Goal: Task Accomplishment & Management: Use online tool/utility

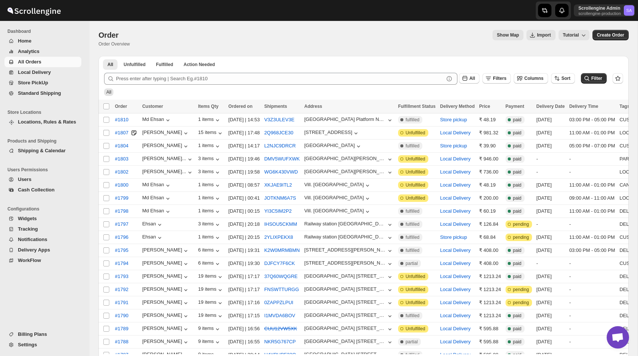
click at [436, 28] on div "Order. This page is ready Order Order Overview Show Map Import Tutorial More ac…" at bounding box center [364, 38] width 530 height 35
click at [31, 346] on span "Settings" at bounding box center [27, 345] width 19 height 6
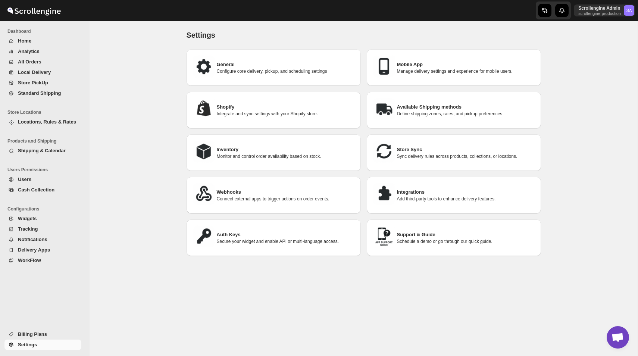
click at [248, 239] on p "Secure your widget and enable API or multi-language access." at bounding box center [286, 242] width 138 height 6
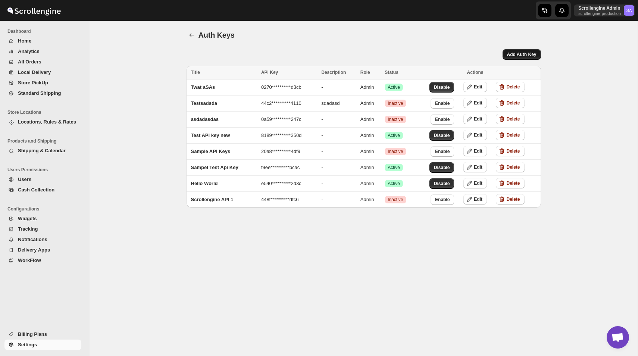
click at [521, 51] on button "Add Auth Key" at bounding box center [522, 54] width 38 height 10
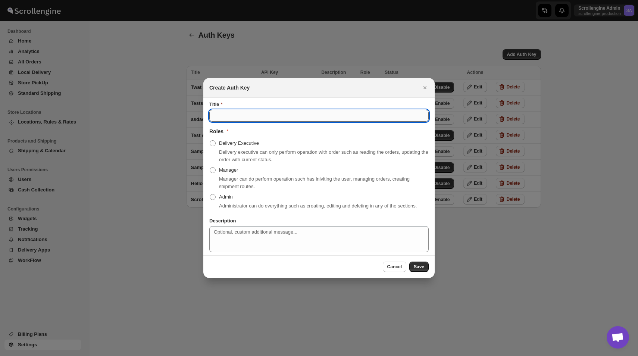
click at [285, 116] on input "Title" at bounding box center [319, 116] width 220 height 12
click at [212, 196] on span ":re4:" at bounding box center [213, 197] width 6 height 6
click at [210, 194] on input "Admin" at bounding box center [210, 194] width 0 height 0
radio input "true"
click at [240, 111] on input "Title" at bounding box center [319, 116] width 220 height 12
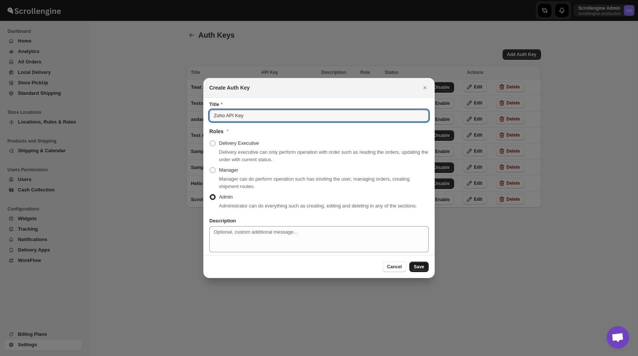
type input "Zoho API Key"
click at [420, 270] on span "Save" at bounding box center [419, 267] width 10 height 6
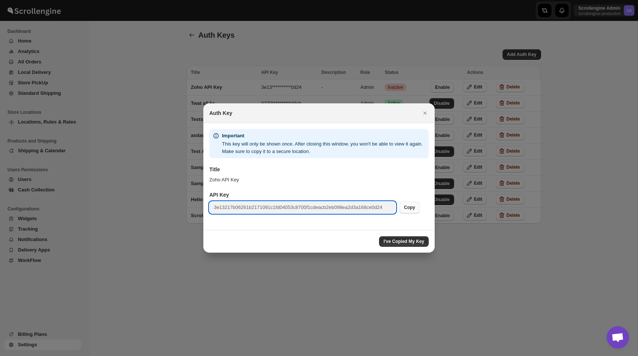
scroll to position [0, 1]
drag, startPoint x: 214, startPoint y: 208, endPoint x: 406, endPoint y: 205, distance: 191.5
click at [406, 205] on div "3e13217b06261b2171091c1fd04053c8700f1cdeacb2eb098ea2d3a168ce0d24 Copy" at bounding box center [319, 208] width 220 height 12
click at [422, 113] on icon "Close" at bounding box center [424, 112] width 7 height 7
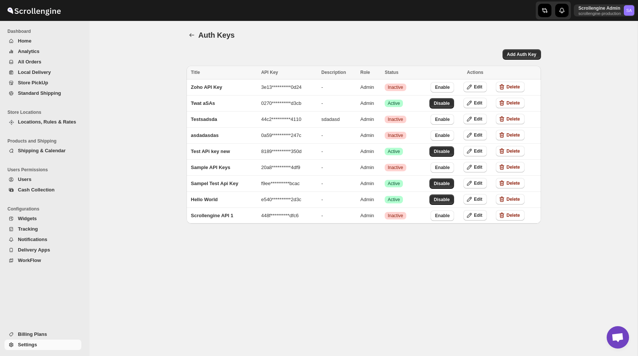
click at [384, 43] on div "Auth Keys. This page is ready Auth Keys" at bounding box center [364, 35] width 355 height 28
click at [192, 35] on icon "back" at bounding box center [191, 34] width 7 height 7
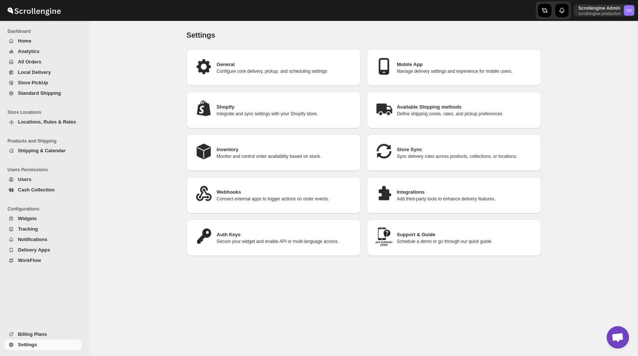
click at [240, 198] on p "Connect external apps to trigger actions on order events." at bounding box center [286, 199] width 138 height 6
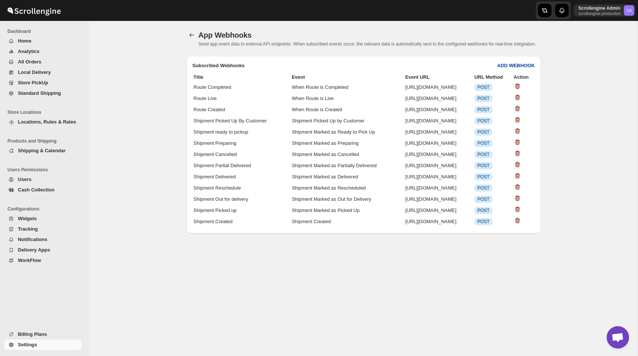
click at [517, 68] on b "ADD WEBHOOK" at bounding box center [516, 66] width 38 height 6
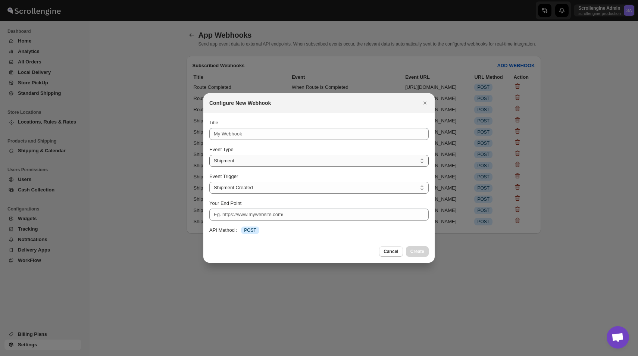
click at [234, 159] on select "Shipment Route" at bounding box center [319, 161] width 220 height 12
click at [209, 155] on select "Shipment Route" at bounding box center [319, 161] width 220 height 12
click at [231, 186] on select "Shipment Created Shipment Marked as Picked Up Shipment Marked as Out for Delive…" at bounding box center [319, 188] width 220 height 12
click at [246, 154] on div "Event Type Shipment Route Shipment" at bounding box center [319, 156] width 220 height 21
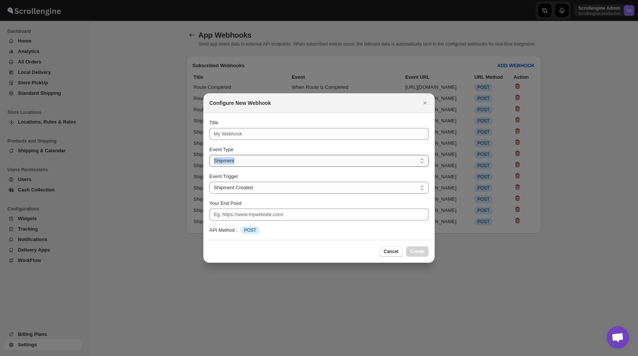
click at [246, 158] on select "Shipment Route" at bounding box center [319, 161] width 220 height 12
select select "ROUTE"
click at [209, 155] on select "Shipment Route" at bounding box center [319, 161] width 220 height 12
select select "ROUTE_CREATED"
click at [242, 185] on select "When Route is Created When Route is Live When Route is Completed" at bounding box center [319, 188] width 220 height 12
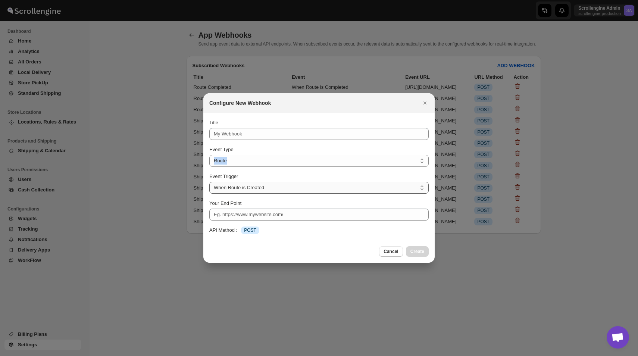
click at [260, 190] on select "When Route is Created When Route is Live When Route is Completed" at bounding box center [319, 188] width 220 height 12
click at [239, 165] on select "Shipment Route" at bounding box center [319, 161] width 220 height 12
click at [429, 100] on icon "Close" at bounding box center [424, 102] width 7 height 7
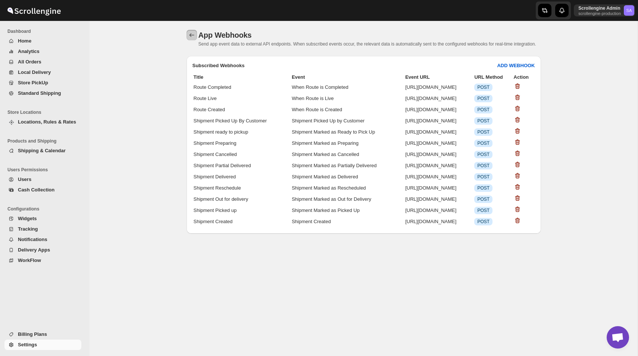
click at [191, 32] on icon "back" at bounding box center [191, 34] width 7 height 7
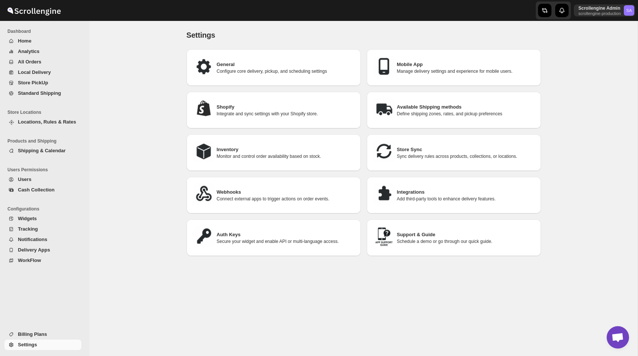
click at [233, 201] on div "Webhooks Connect external apps to trigger actions on order events." at bounding box center [274, 195] width 162 height 25
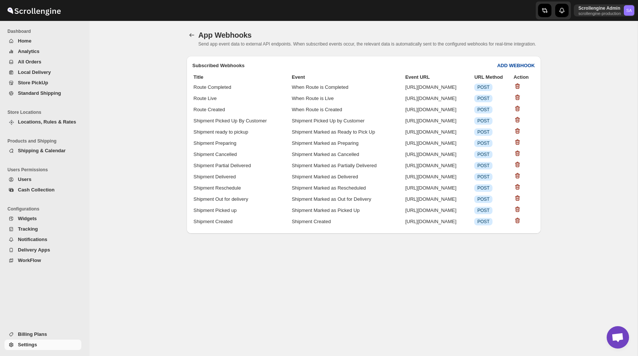
click at [513, 68] on b "ADD WEBHOOK" at bounding box center [516, 66] width 38 height 6
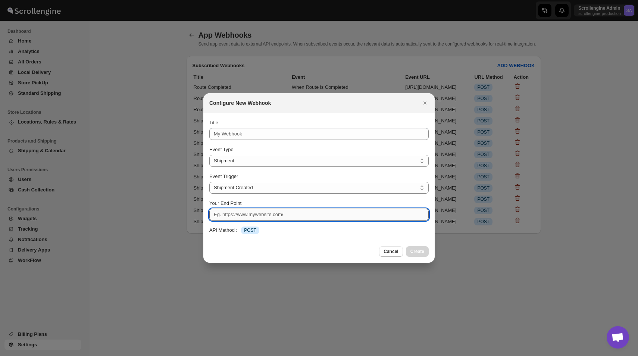
click at [215, 214] on input "Your End Point" at bounding box center [319, 215] width 220 height 12
click at [251, 137] on input "Title" at bounding box center [319, 134] width 220 height 12
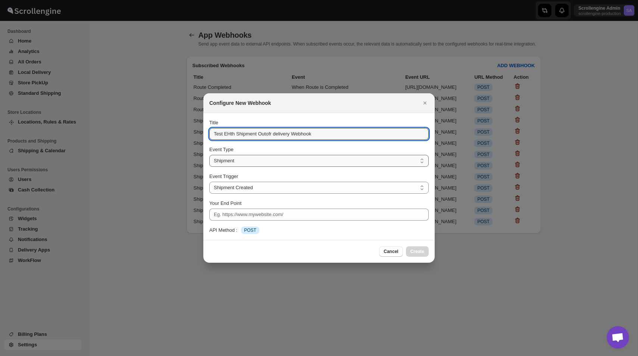
type input "Test EHth Shipment Outofr delivery Webhook"
click at [254, 162] on select "Shipment Route" at bounding box center [319, 161] width 220 height 12
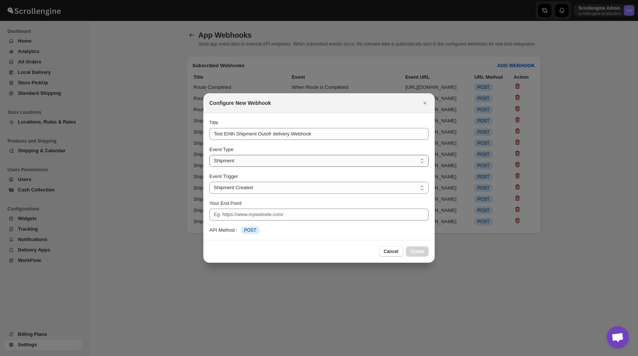
click at [209, 155] on select "Shipment Route" at bounding box center [319, 161] width 220 height 12
click at [242, 189] on select "Shipment Created Shipment Marked as Picked Up Shipment Marked as Out for Delive…" at bounding box center [319, 188] width 220 height 12
select select "SHIPMENT_OUT_FOR_DELIVERY"
click at [209, 182] on select "Shipment Created Shipment Marked as Picked Up Shipment Marked as Out for Delive…" at bounding box center [319, 188] width 220 height 12
click at [263, 215] on input "Your End Point" at bounding box center [319, 215] width 220 height 12
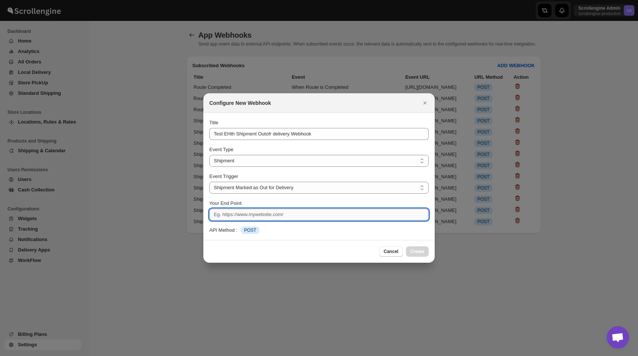
paste input "[URL][DOMAIN_NAME]"
type input "[URL][DOMAIN_NAME]"
click at [422, 255] on button "Create" at bounding box center [417, 251] width 23 height 10
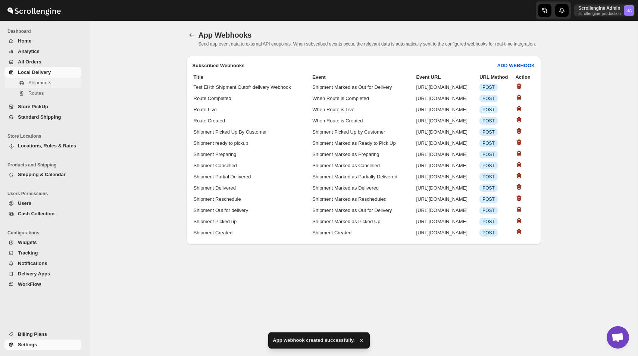
click at [39, 85] on span "Shipments" at bounding box center [39, 83] width 23 height 6
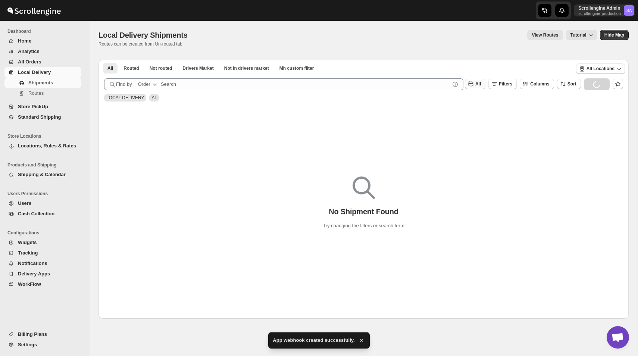
click at [475, 87] on button "All" at bounding box center [475, 84] width 21 height 10
click at [480, 67] on ul "All Routed Not routed Drivers Market Not in drivers market Mh custom filter Mor…" at bounding box center [336, 68] width 468 height 10
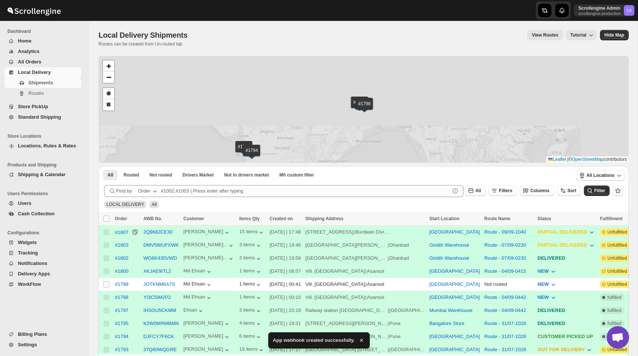
click at [41, 111] on link "Store PickUp" at bounding box center [42, 107] width 77 height 10
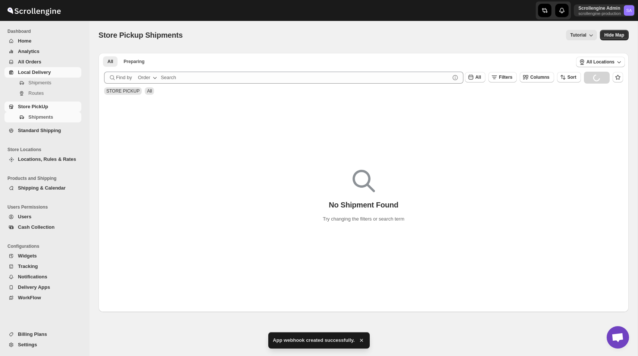
click at [37, 69] on span "Local Delivery" at bounding box center [34, 72] width 33 height 6
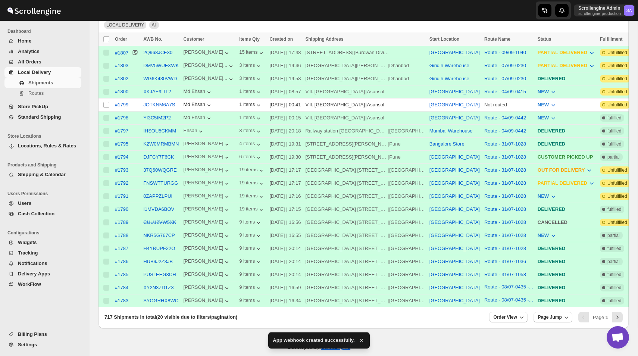
scroll to position [189, 0]
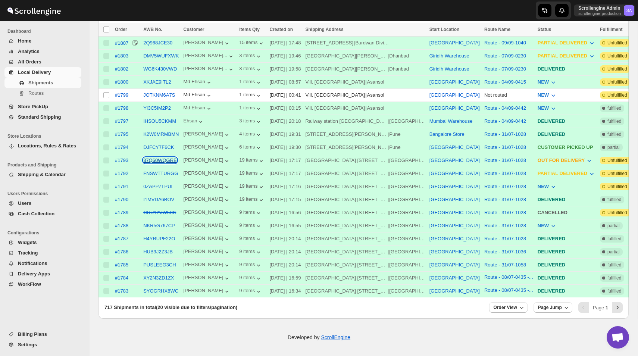
click at [166, 163] on button "37Q60WQGRE" at bounding box center [160, 161] width 34 height 6
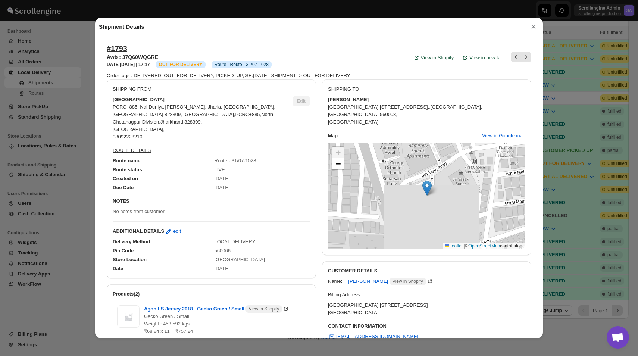
scroll to position [252, 0]
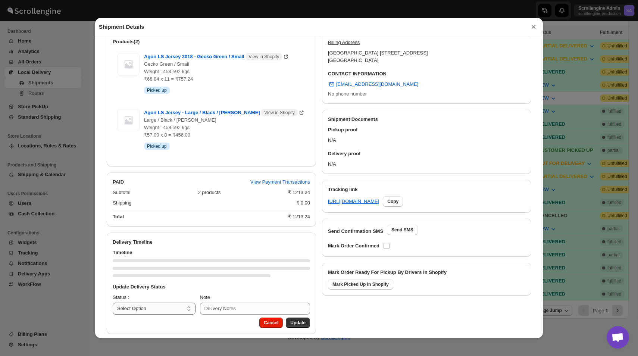
click at [157, 303] on select "Select Option PICKED UP OUT FOR DELIVERY RESCHEDULE DELIVERED CANCELLED" at bounding box center [154, 309] width 83 height 12
click at [531, 28] on button "×" at bounding box center [533, 27] width 11 height 10
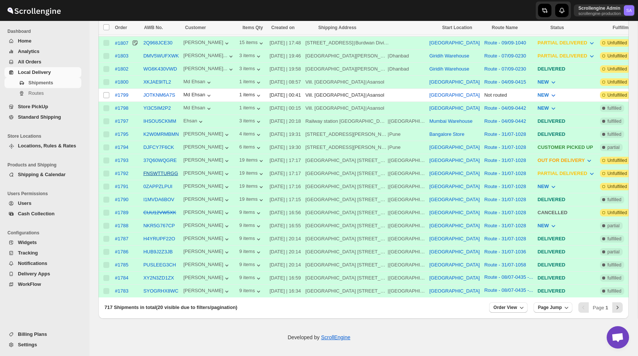
scroll to position [196, 0]
click at [159, 158] on button "37Q60WQGRE" at bounding box center [160, 161] width 34 height 6
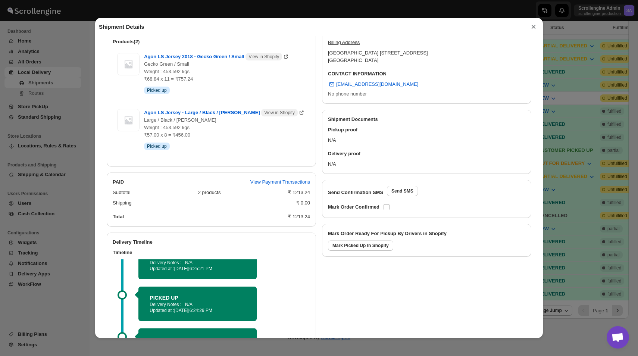
scroll to position [341, 0]
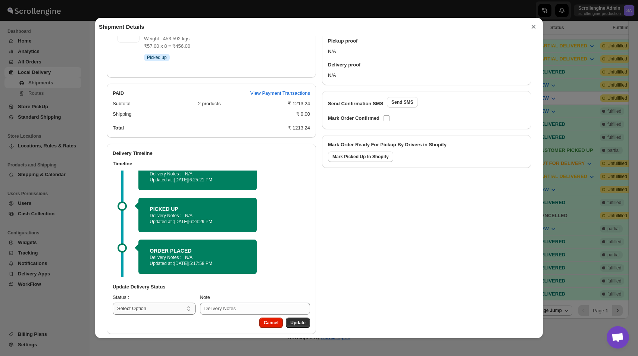
click at [164, 304] on select "Select Option PICKED UP OUT FOR DELIVERY RESCHEDULE DELIVERED CANCELLED" at bounding box center [154, 309] width 83 height 12
select select "OUT_FOR_DELIVERY"
click at [113, 303] on select "Select Option PICKED UP OUT FOR DELIVERY RESCHEDULE DELIVERED CANCELLED" at bounding box center [154, 309] width 83 height 12
click at [239, 303] on input "Note" at bounding box center [260, 309] width 102 height 12
type input "Test Notes"
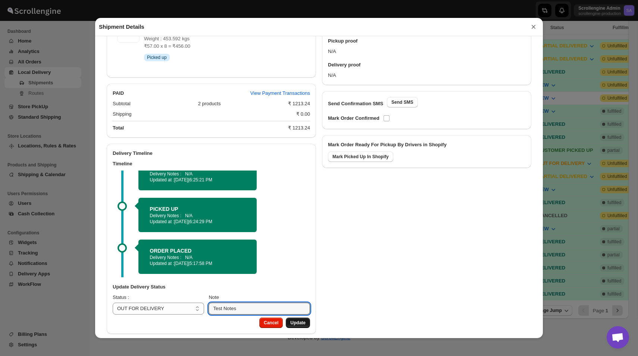
click at [308, 320] on button "Update" at bounding box center [298, 323] width 24 height 10
select select
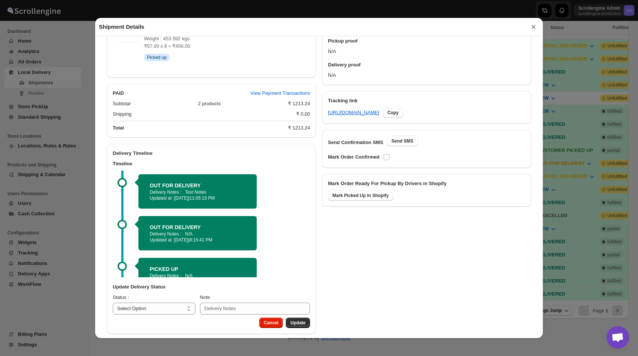
click at [534, 31] on button "×" at bounding box center [533, 27] width 11 height 10
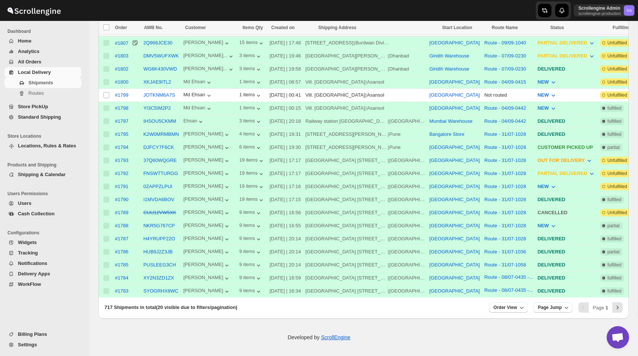
click at [30, 344] on span "Settings" at bounding box center [27, 345] width 19 height 6
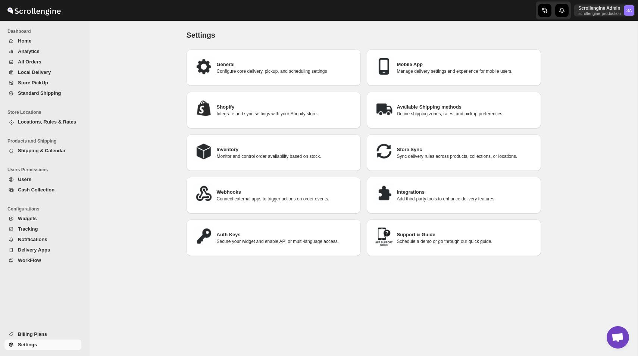
click at [47, 262] on span "WorkFlow" at bounding box center [49, 260] width 62 height 7
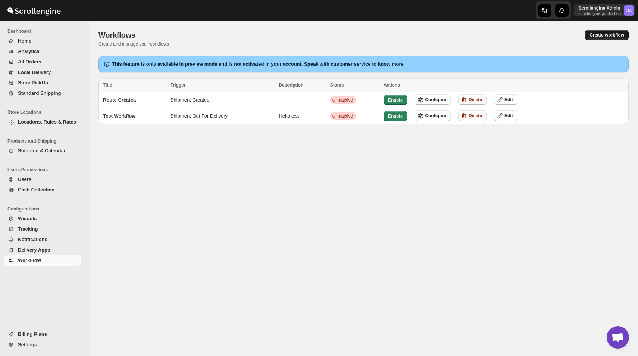
click at [601, 35] on span "Create workflow" at bounding box center [607, 35] width 35 height 6
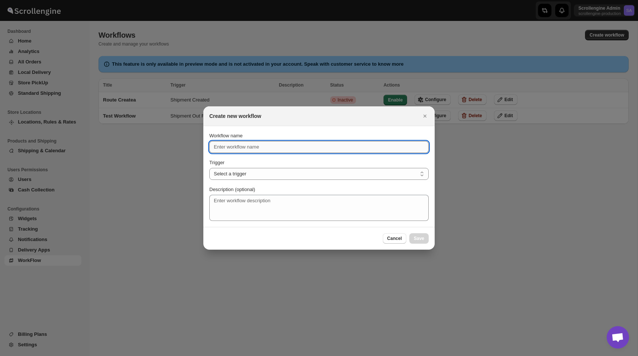
click at [281, 144] on input "Workflow name" at bounding box center [319, 147] width 220 height 12
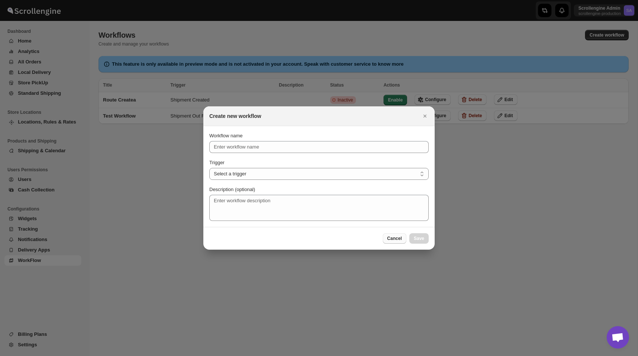
click at [399, 242] on button "Cancel" at bounding box center [395, 238] width 24 height 10
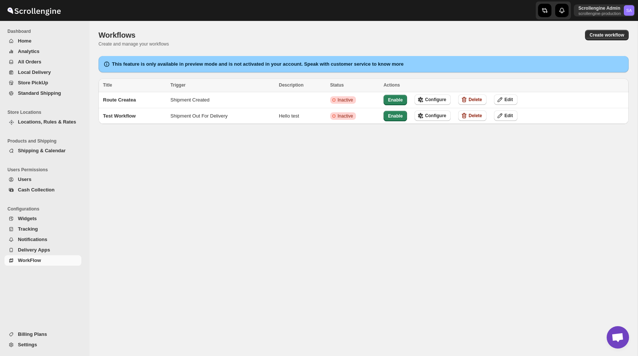
click at [603, 26] on div "Workflows. This page is ready Workflows Create and manage your workflows Create…" at bounding box center [364, 38] width 530 height 35
click at [604, 33] on span "Create workflow" at bounding box center [607, 35] width 35 height 6
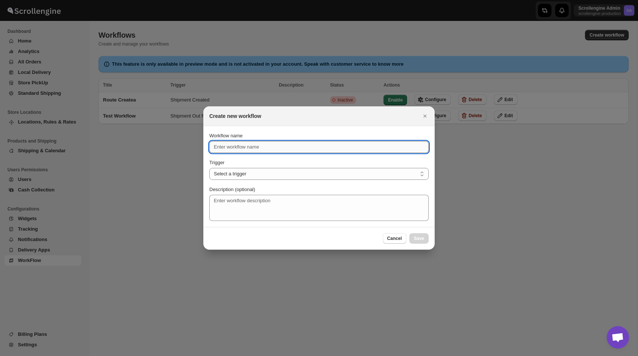
click at [278, 142] on input "Workflow name" at bounding box center [319, 147] width 220 height 12
type input "H"
type input "Out for dleivery SMS"
click at [262, 174] on select "Select a trigger Route Created Route Live Route Completed Shipment Created Ship…" at bounding box center [319, 174] width 220 height 12
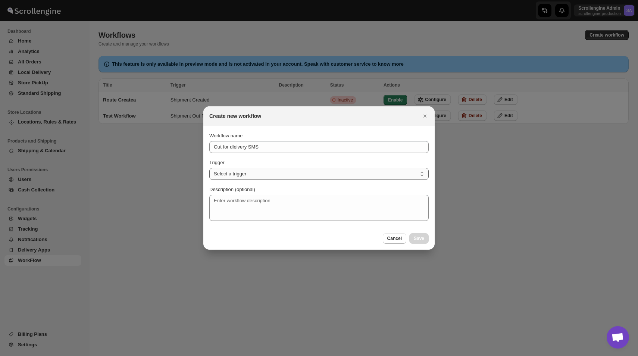
select select "SHIPMENT_OUT_FOR_DELIVERY"
click at [209, 168] on select "Select a trigger Route Created Route Live Route Completed Shipment Created Ship…" at bounding box center [319, 174] width 220 height 12
click at [420, 237] on span "Save" at bounding box center [419, 239] width 10 height 6
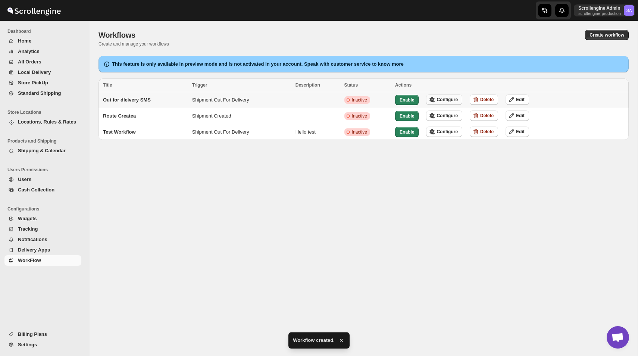
click at [447, 101] on span "Configure" at bounding box center [447, 100] width 21 height 6
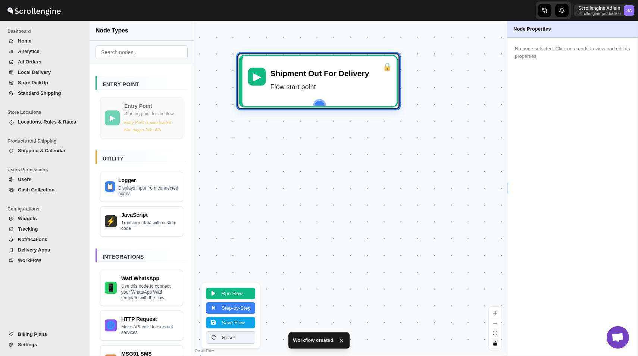
drag, startPoint x: 357, startPoint y: 193, endPoint x: 324, endPoint y: 84, distance: 113.0
click at [324, 84] on div "Flow start point" at bounding box center [331, 86] width 121 height 11
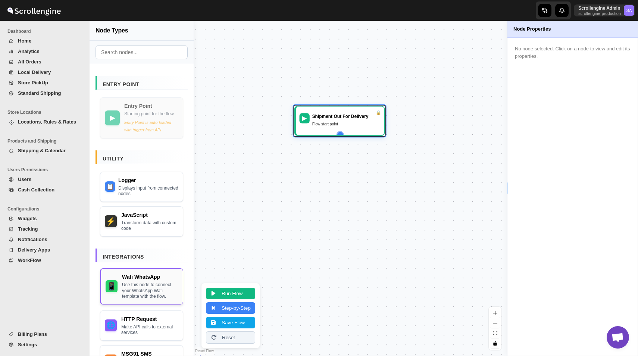
scroll to position [78, 0]
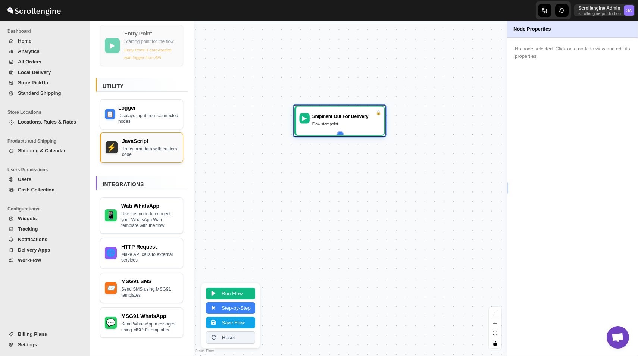
click at [119, 145] on div "⚡ JavaScript Transform data with custom code" at bounding box center [141, 148] width 83 height 30
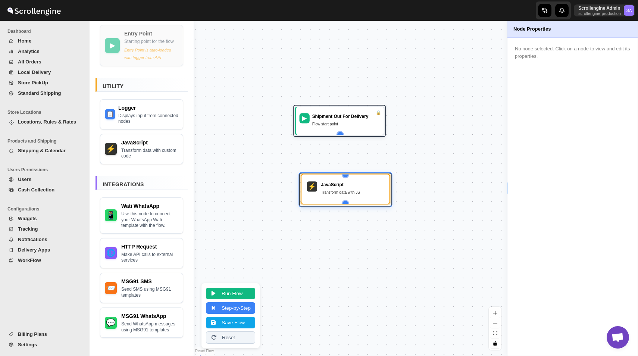
drag, startPoint x: 355, startPoint y: 252, endPoint x: 333, endPoint y: 188, distance: 67.9
click at [333, 188] on div "JavaScript Transform data with JS" at bounding box center [352, 188] width 63 height 15
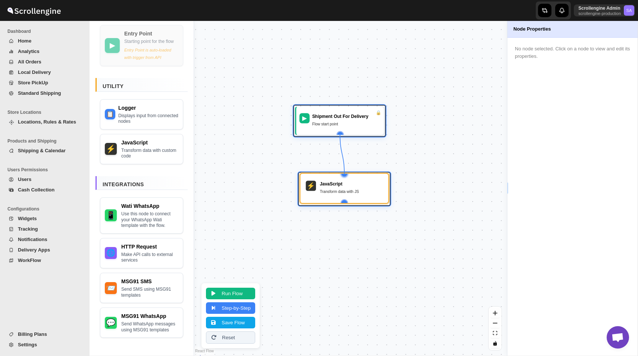
drag, startPoint x: 339, startPoint y: 133, endPoint x: 342, endPoint y: 175, distance: 42.3
click at [339, 175] on div "▶ Shipment Out For Delivery Flow start point ⚡ JavaScript Transform data with JS" at bounding box center [204, 278] width 267 height 286
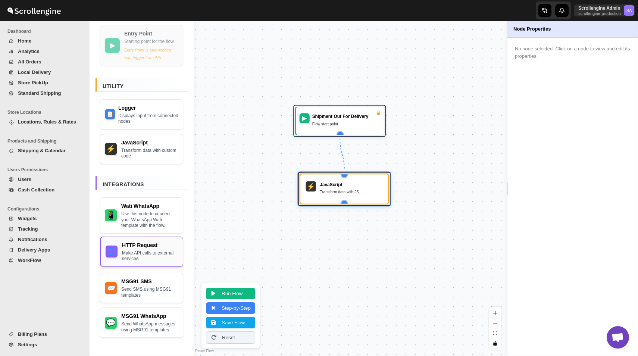
click at [133, 258] on div "Make API calls to external services" at bounding box center [150, 256] width 56 height 12
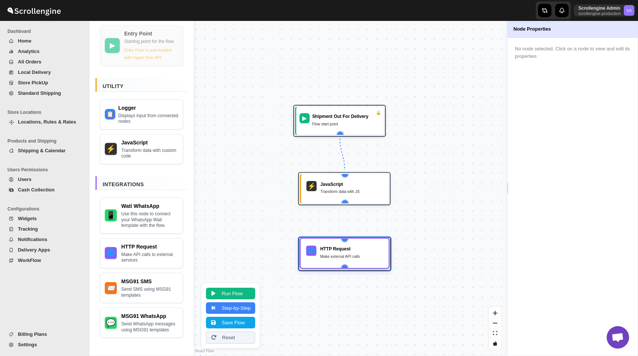
drag, startPoint x: 362, startPoint y: 259, endPoint x: 341, endPoint y: 260, distance: 21.3
click at [341, 260] on div "HTTP Request Make external API calls" at bounding box center [351, 253] width 63 height 15
drag, startPoint x: 344, startPoint y: 202, endPoint x: 345, endPoint y: 240, distance: 38.1
click at [339, 240] on div "▶ Shipment Out For Delivery Flow start point ⚡ JavaScript Transform data with J…" at bounding box center [204, 278] width 267 height 286
click at [350, 253] on div "Make external API calls" at bounding box center [351, 256] width 63 height 6
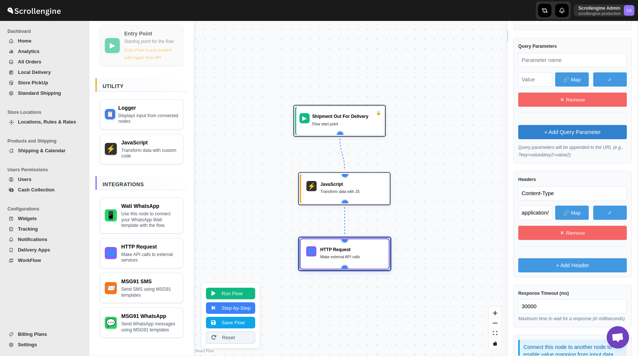
scroll to position [184, 0]
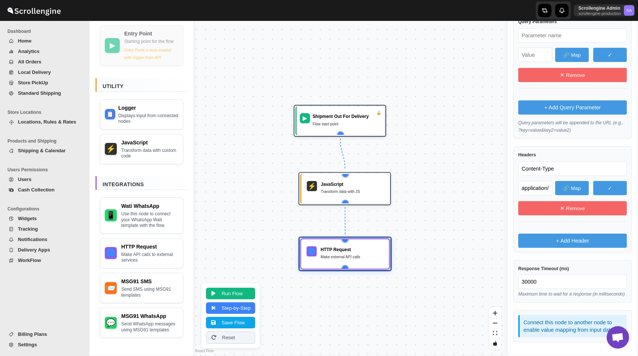
click at [333, 171] on div "▶ Shipment Out For Delivery Flow start point ⚡ JavaScript Transform data with J…" at bounding box center [350, 188] width 313 height 335
click at [336, 183] on div "JavaScript" at bounding box center [352, 183] width 63 height 6
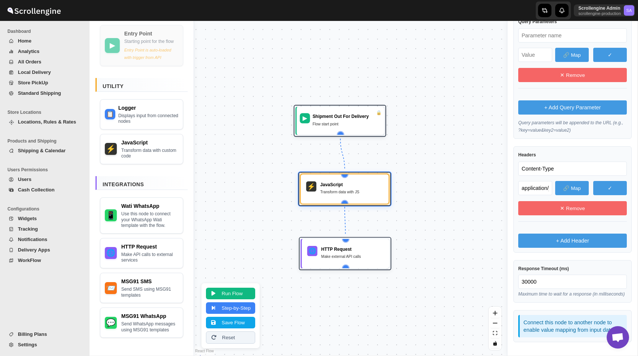
scroll to position [0, 0]
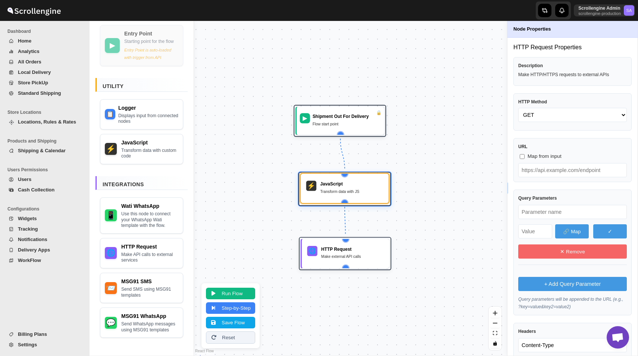
click at [337, 187] on div "JavaScript Transform data with JS" at bounding box center [351, 188] width 63 height 15
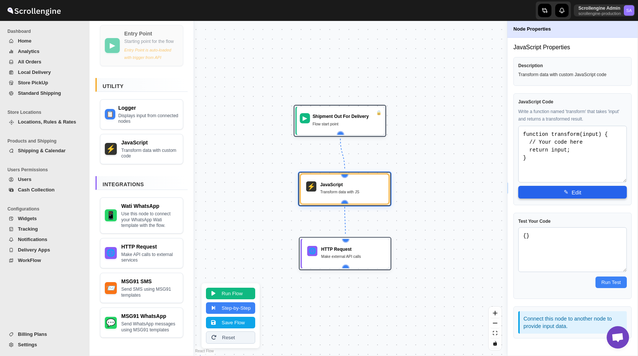
click at [564, 192] on span "✎" at bounding box center [566, 192] width 5 height 7
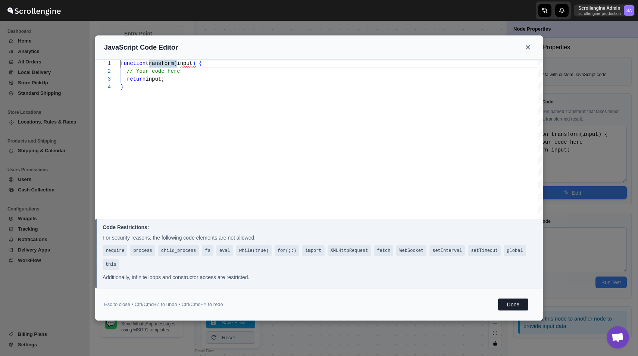
type textarea "function transform(input) { // Your code here return input; }"
drag, startPoint x: 125, startPoint y: 74, endPoint x: 182, endPoint y: 80, distance: 57.5
click at [182, 80] on div "function transform ( input ) { // Your code here return input; }" at bounding box center [332, 138] width 423 height 156
click at [529, 51] on button at bounding box center [528, 47] width 12 height 12
